Goal: Task Accomplishment & Management: Manage account settings

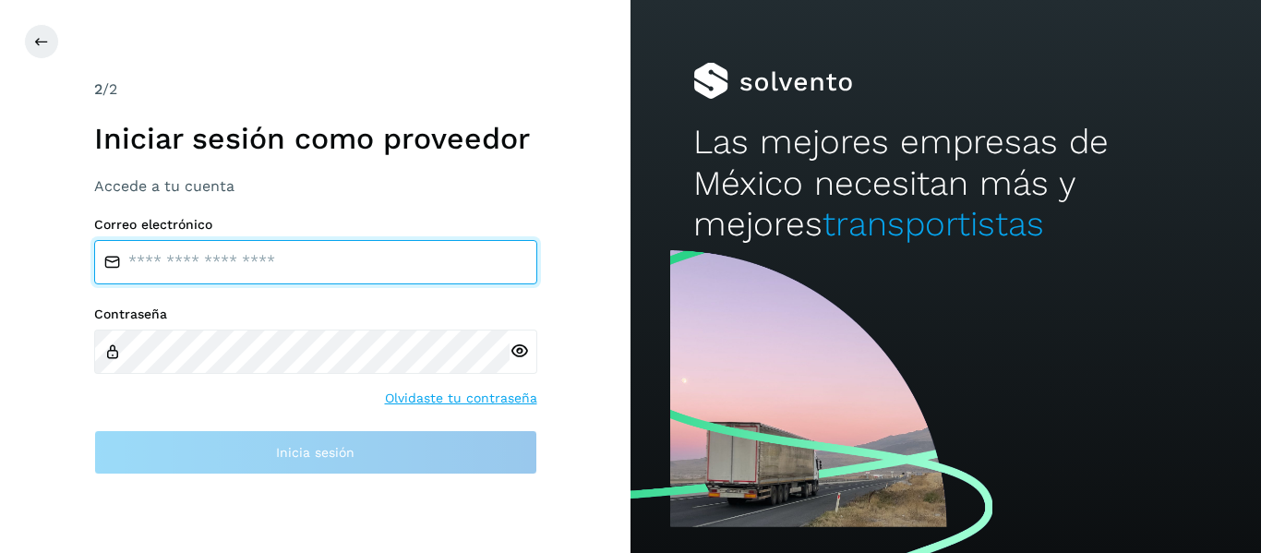
click at [299, 266] on input "email" at bounding box center [315, 262] width 443 height 44
type input "**********"
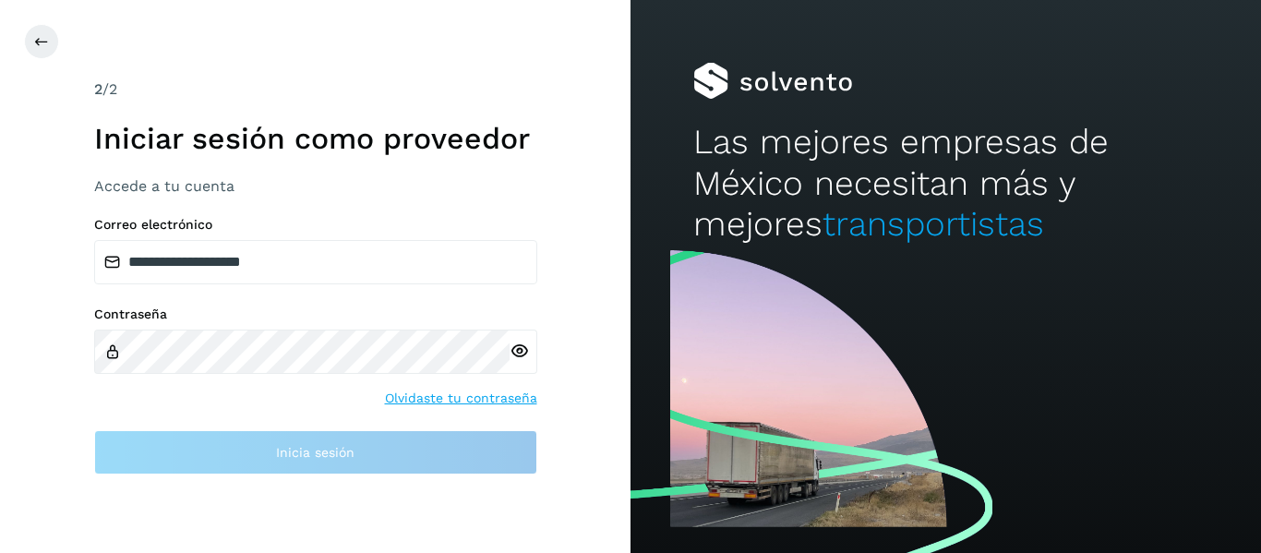
click at [519, 353] on div at bounding box center [523, 352] width 28 height 44
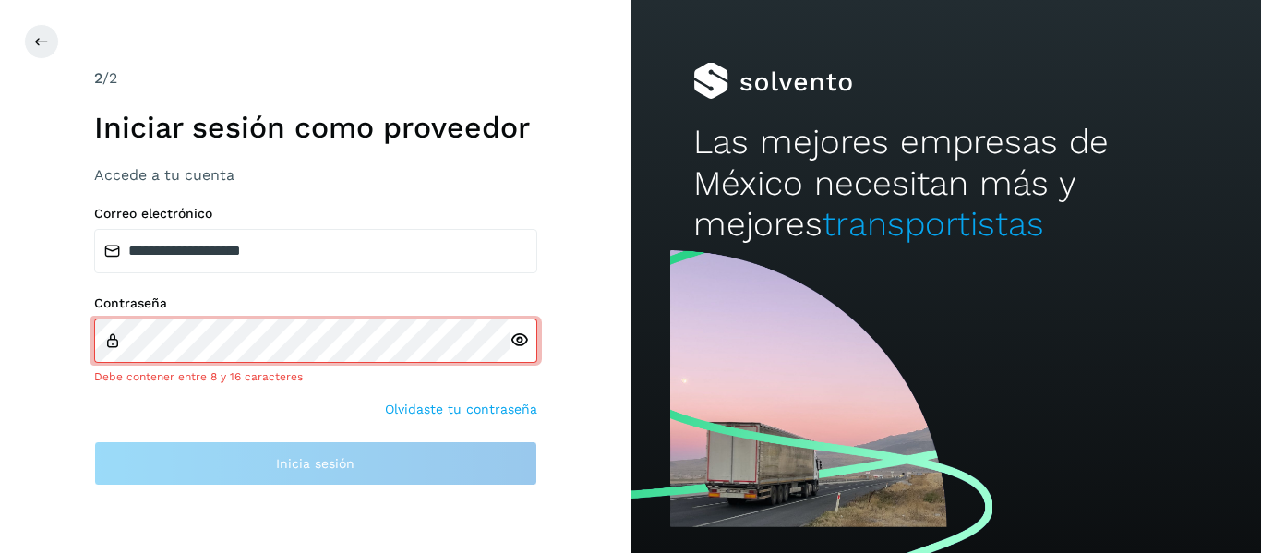
click at [519, 353] on div at bounding box center [523, 340] width 28 height 44
click at [513, 341] on icon at bounding box center [518, 339] width 19 height 19
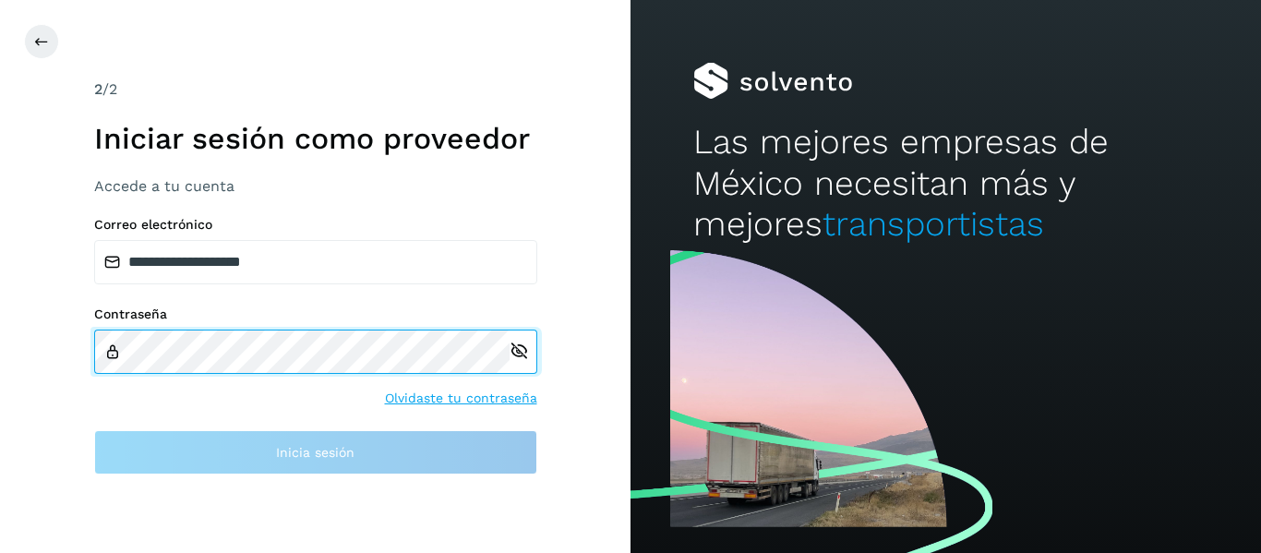
click at [321, 326] on div "Contraseña" at bounding box center [315, 339] width 443 height 67
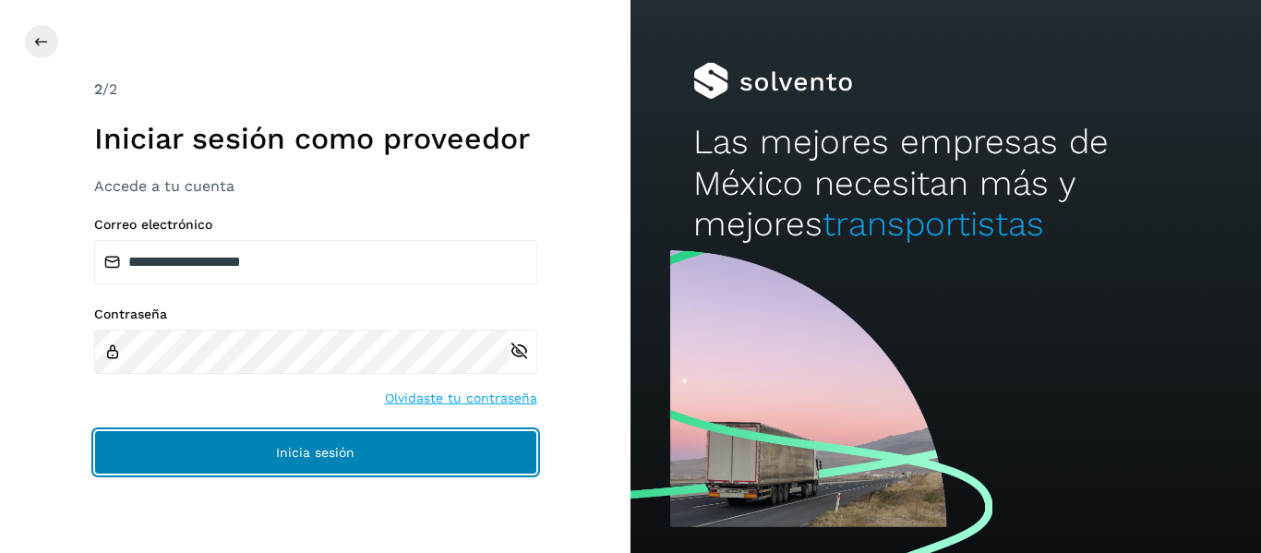
click at [324, 443] on button "Inicia sesión" at bounding box center [315, 452] width 443 height 44
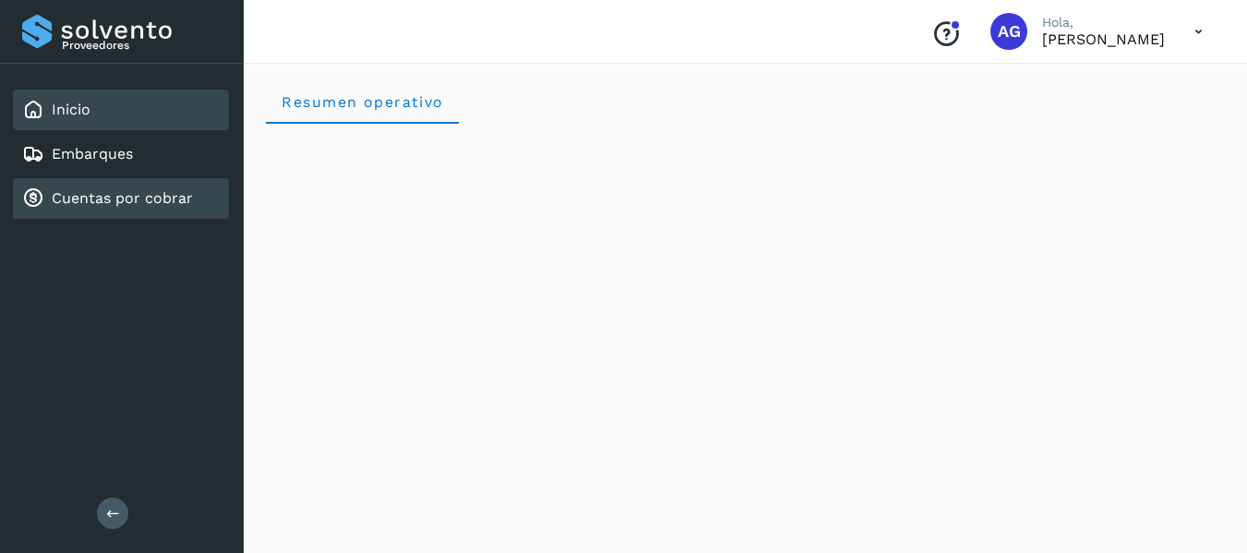
click at [65, 210] on div "Cuentas por cobrar" at bounding box center [121, 198] width 216 height 41
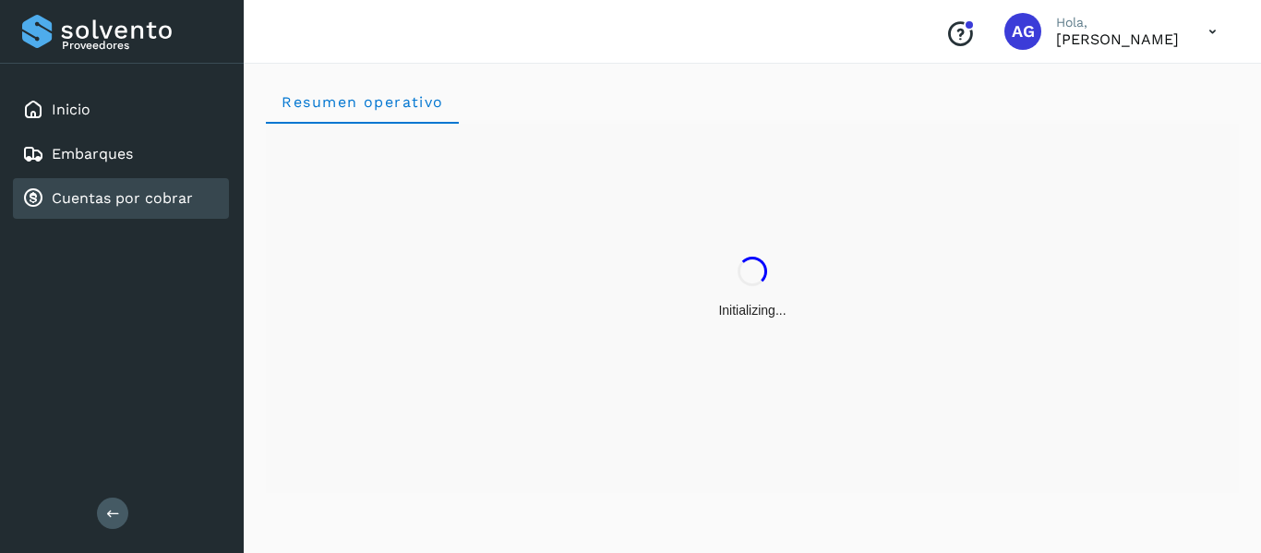
click at [146, 175] on div "Inicio Embarques Cuentas por cobrar" at bounding box center [122, 154] width 244 height 181
click at [126, 162] on link "Embarques" at bounding box center [92, 154] width 81 height 18
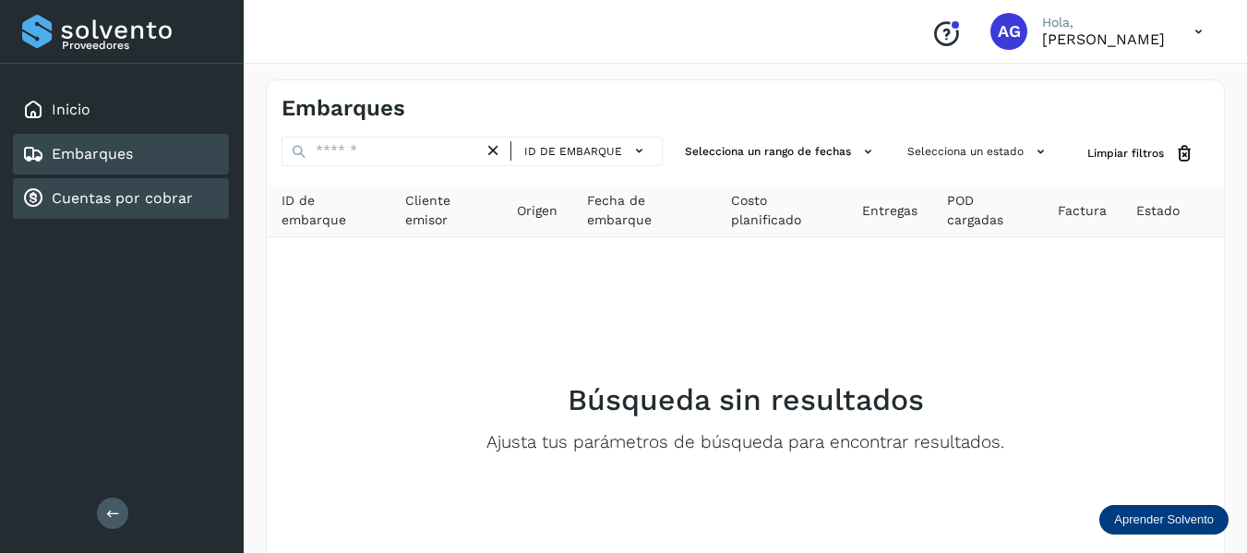
click at [132, 197] on link "Cuentas por cobrar" at bounding box center [122, 198] width 141 height 18
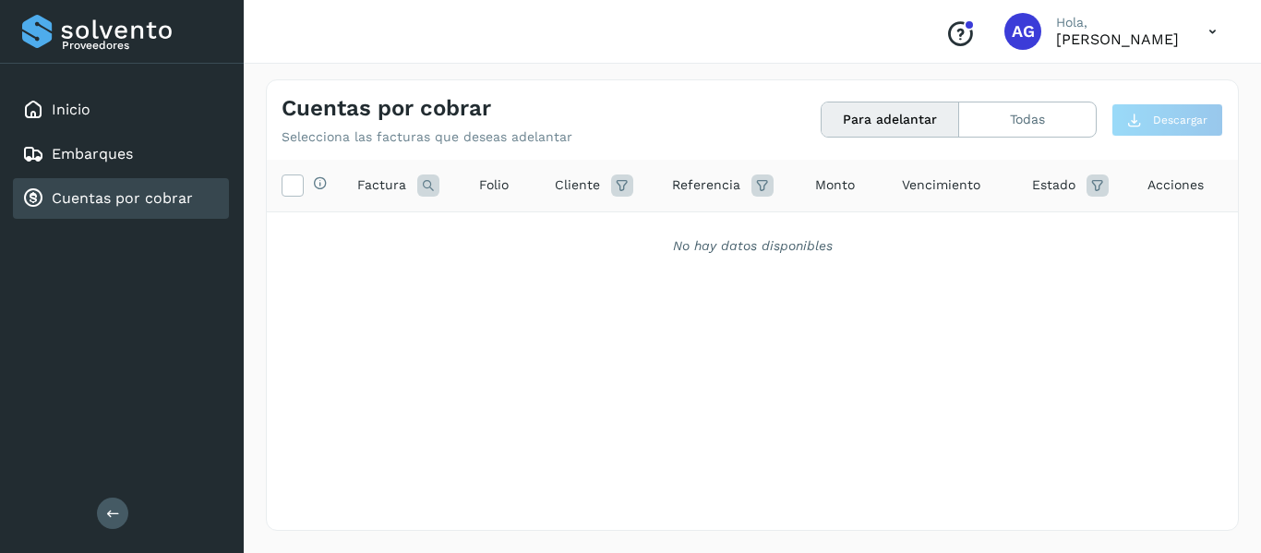
drag, startPoint x: 1018, startPoint y: 112, endPoint x: 1058, endPoint y: 95, distance: 43.0
click at [1058, 95] on div "Cuentas por cobrar Selecciona las facturas que deseas adelantar Para adelantar …" at bounding box center [752, 112] width 971 height 65
click at [891, 116] on button "Para adelantar" at bounding box center [890, 119] width 138 height 34
